Goal: Navigation & Orientation: Go to known website

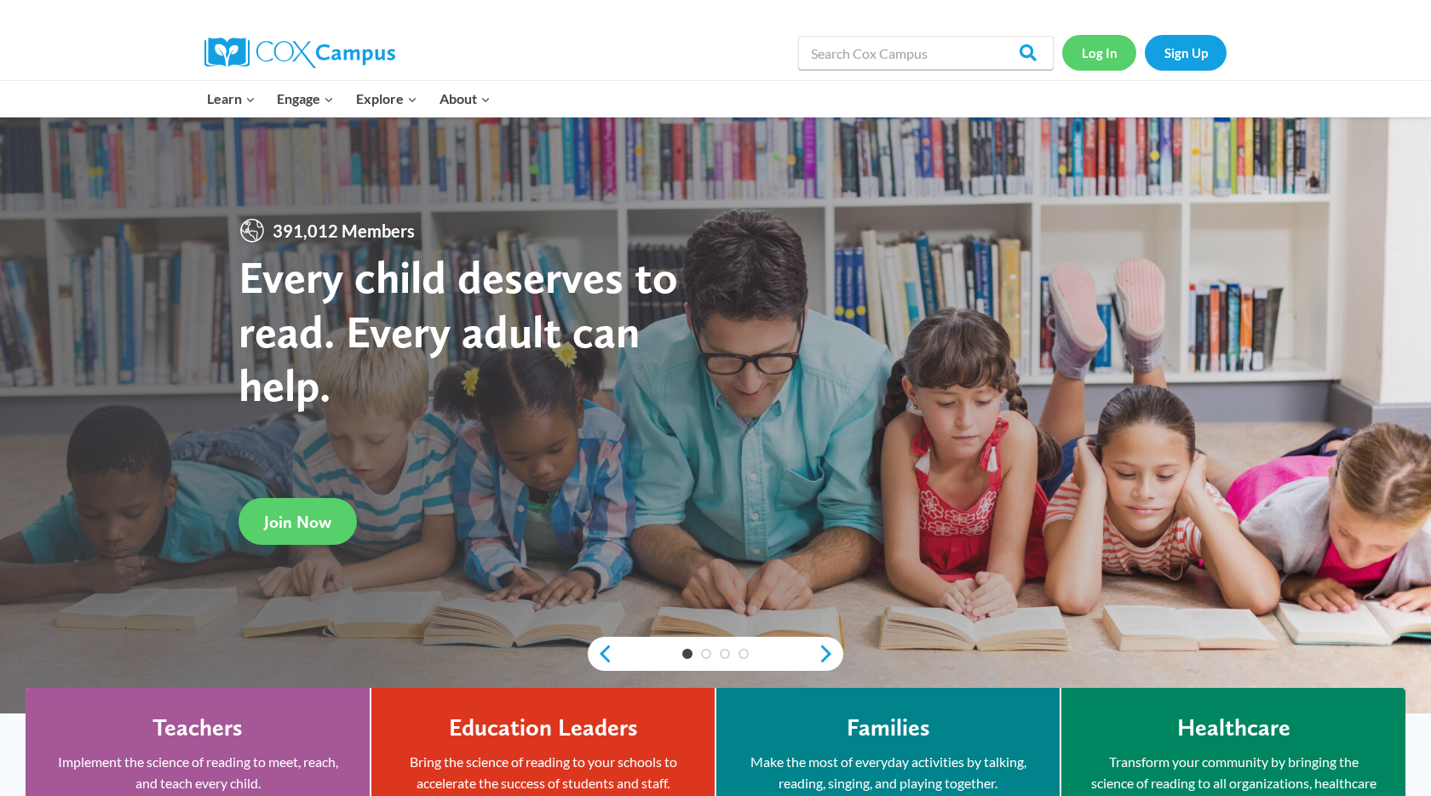
click at [1100, 60] on link "Log In" at bounding box center [1099, 52] width 74 height 35
click at [1108, 51] on link "Log In" at bounding box center [1099, 52] width 74 height 35
